Goal: Information Seeking & Learning: Find specific fact

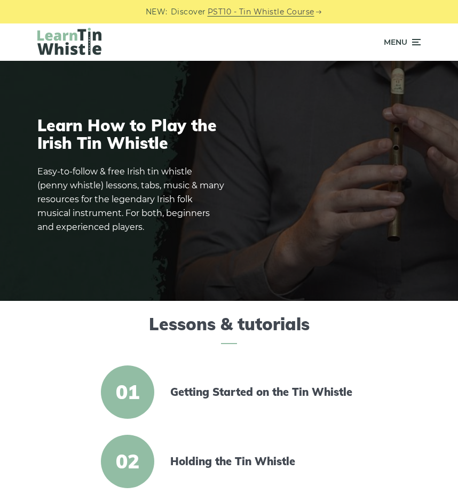
click at [402, 45] on span "Menu" at bounding box center [395, 42] width 23 height 27
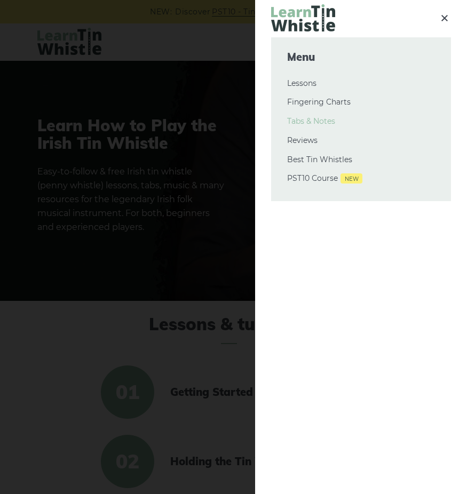
click at [314, 124] on link "Tabs & Notes" at bounding box center [361, 121] width 148 height 13
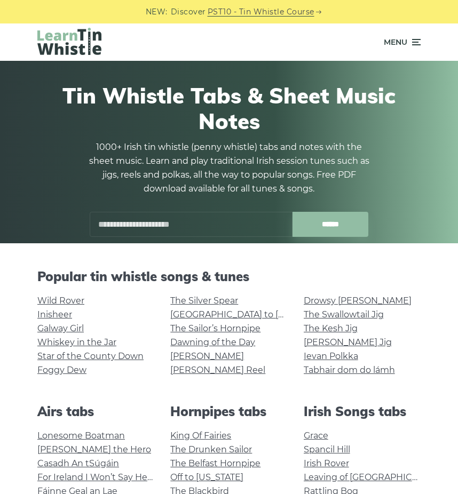
click at [216, 217] on input "text" at bounding box center [191, 224] width 203 height 25
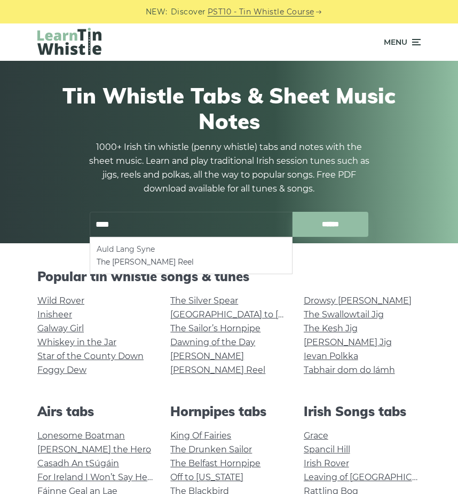
click at [115, 251] on li "Auld Lang Syne" at bounding box center [191, 249] width 189 height 13
type input "**********"
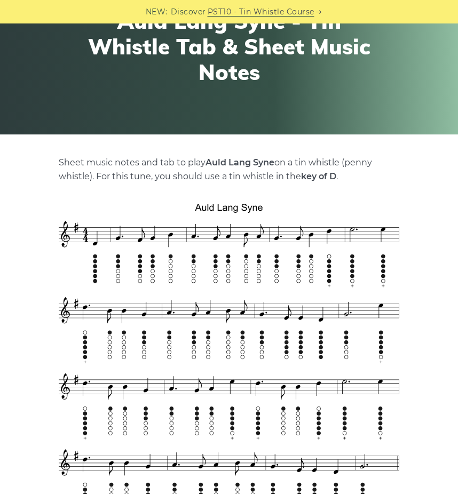
scroll to position [163, 0]
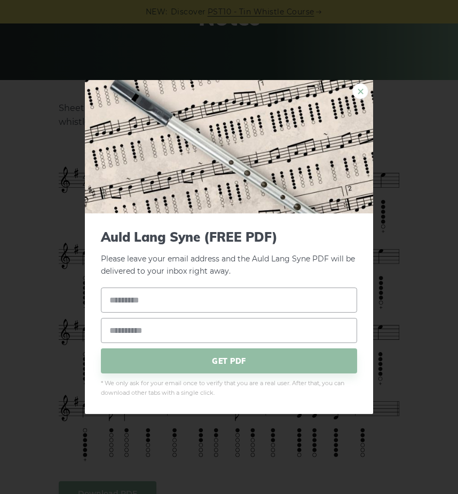
click at [357, 89] on link "×" at bounding box center [360, 91] width 16 height 16
